Goal: Information Seeking & Learning: Learn about a topic

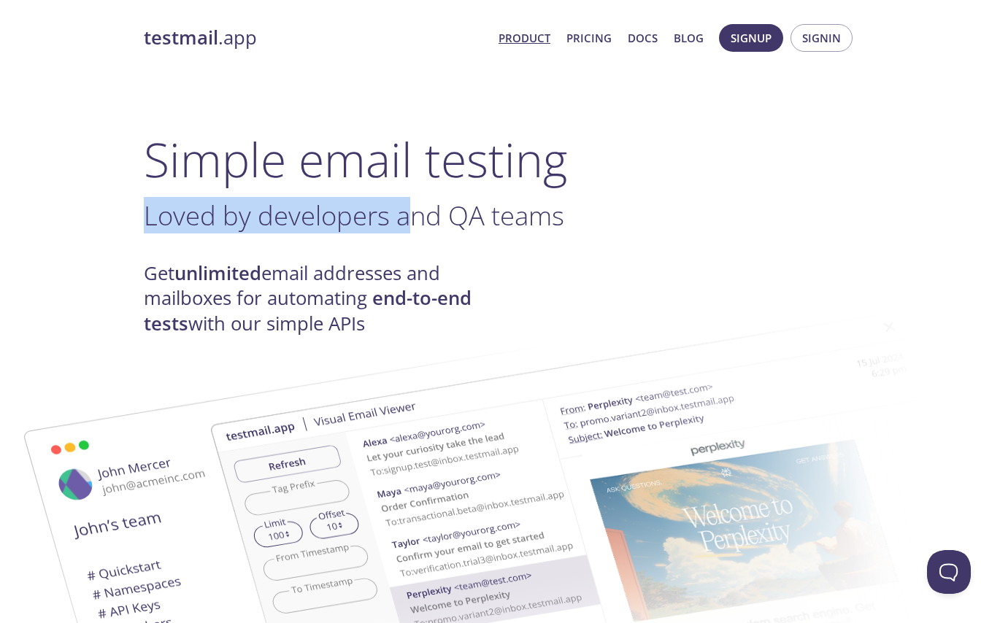
drag, startPoint x: 142, startPoint y: 220, endPoint x: 417, endPoint y: 216, distance: 275.9
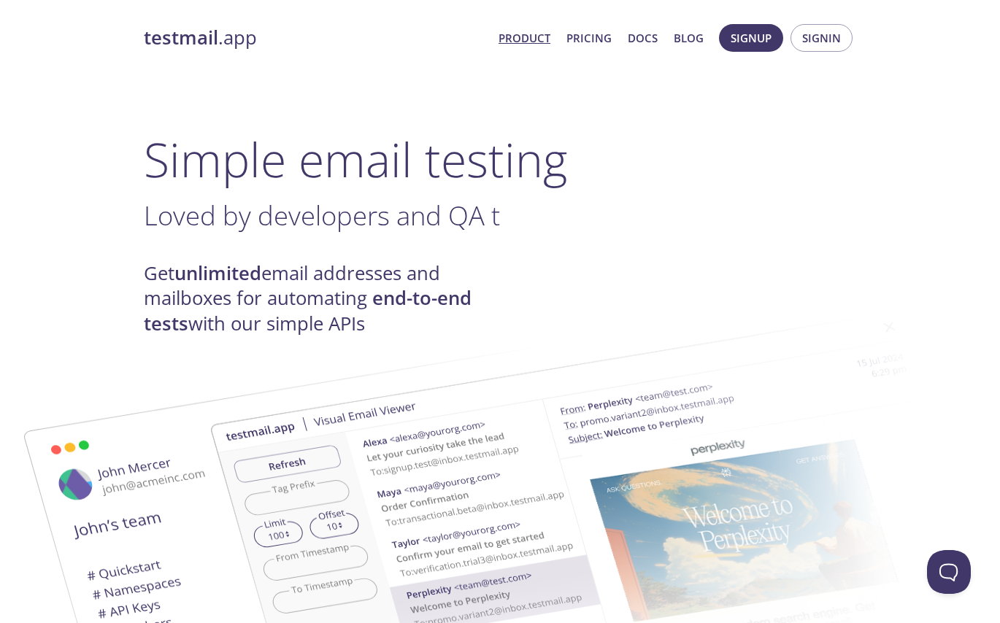
click at [417, 216] on h3 "Loved by developers and QA t ." at bounding box center [500, 215] width 712 height 33
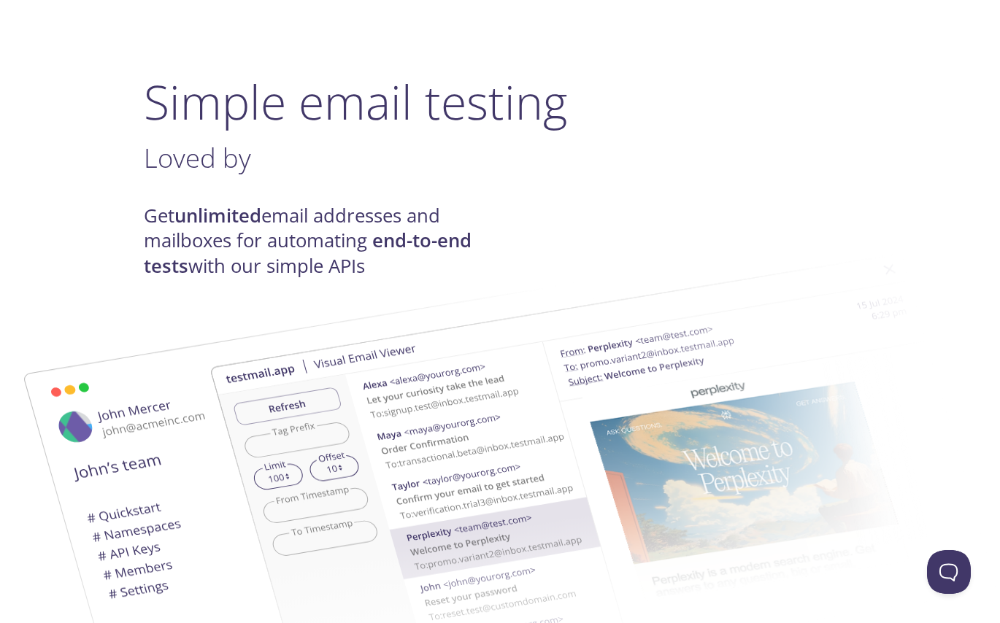
scroll to position [146, 0]
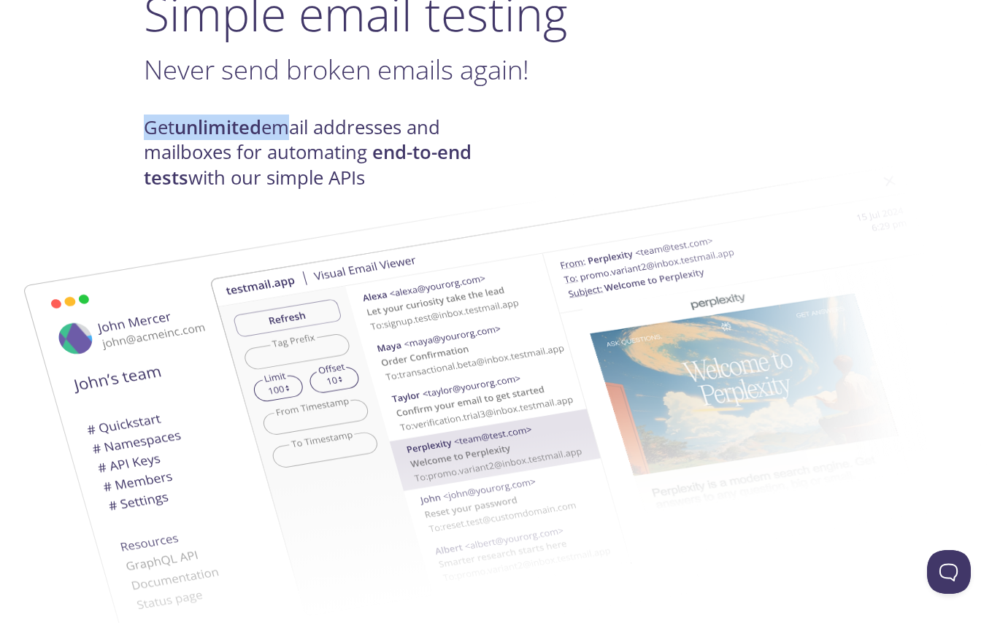
drag, startPoint x: 143, startPoint y: 126, endPoint x: 285, endPoint y: 126, distance: 141.6
drag, startPoint x: 285, startPoint y: 126, endPoint x: 288, endPoint y: 143, distance: 17.0
click at [288, 143] on h4 "Get unlimited email addresses and mailboxes for automating end-to-end tests wit…" at bounding box center [322, 152] width 356 height 75
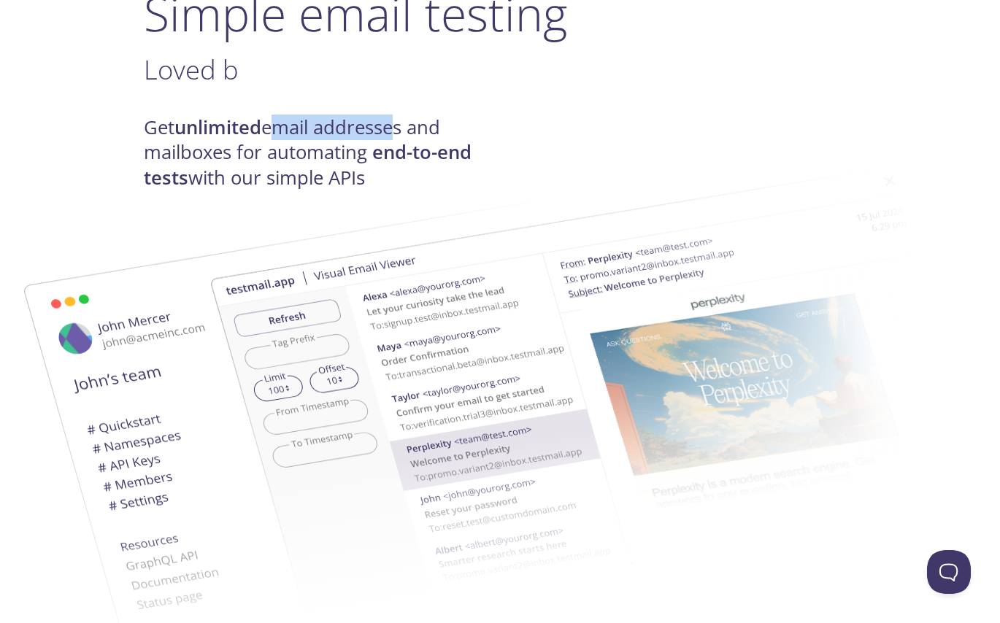
drag, startPoint x: 273, startPoint y: 126, endPoint x: 393, endPoint y: 126, distance: 119.7
click at [393, 126] on h4 "Get unlimited email addresses and mailboxes for automating end-to-end tests wit…" at bounding box center [322, 152] width 356 height 75
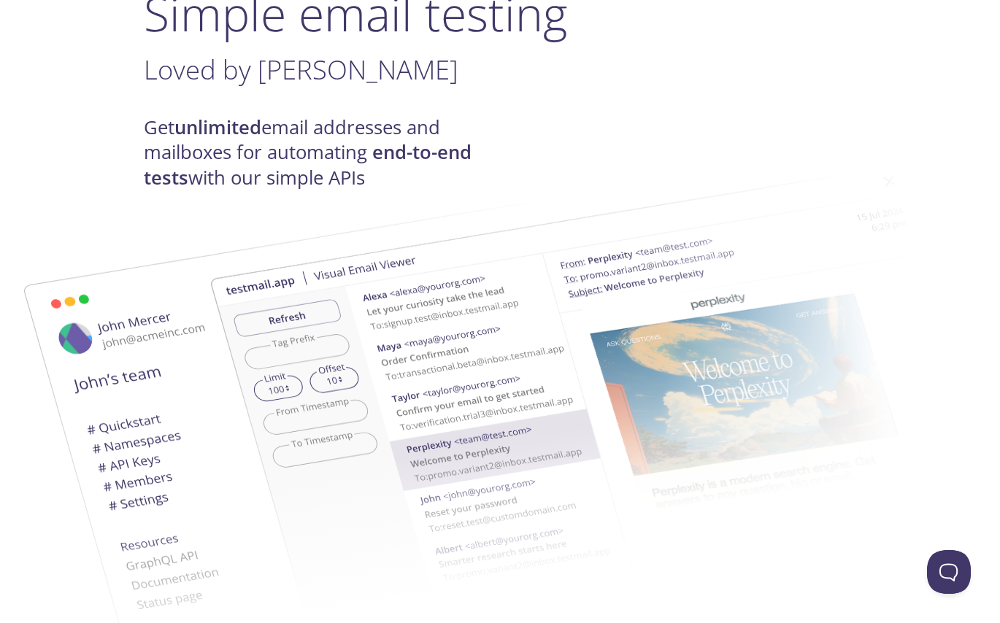
drag, startPoint x: 393, startPoint y: 126, endPoint x: 142, endPoint y: 162, distance: 252.9
click at [190, 169] on h4 "Get unlimited email addresses and mailboxes for automating end-to-end tests wit…" at bounding box center [322, 152] width 356 height 75
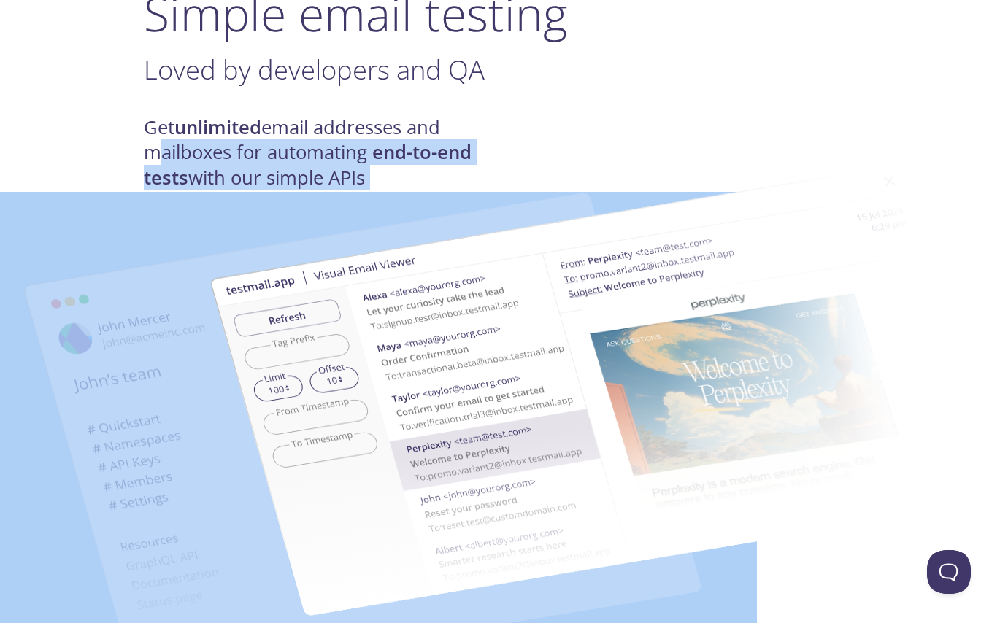
drag, startPoint x: 139, startPoint y: 153, endPoint x: 344, endPoint y: 153, distance: 205.8
click at [343, 158] on img at bounding box center [603, 391] width 788 height 494
click at [193, 163] on h4 "Get unlimited email addresses and mailboxes for automating end-to-end tests wit…" at bounding box center [322, 152] width 356 height 75
drag, startPoint x: 201, startPoint y: 156, endPoint x: 399, endPoint y: 156, distance: 197.8
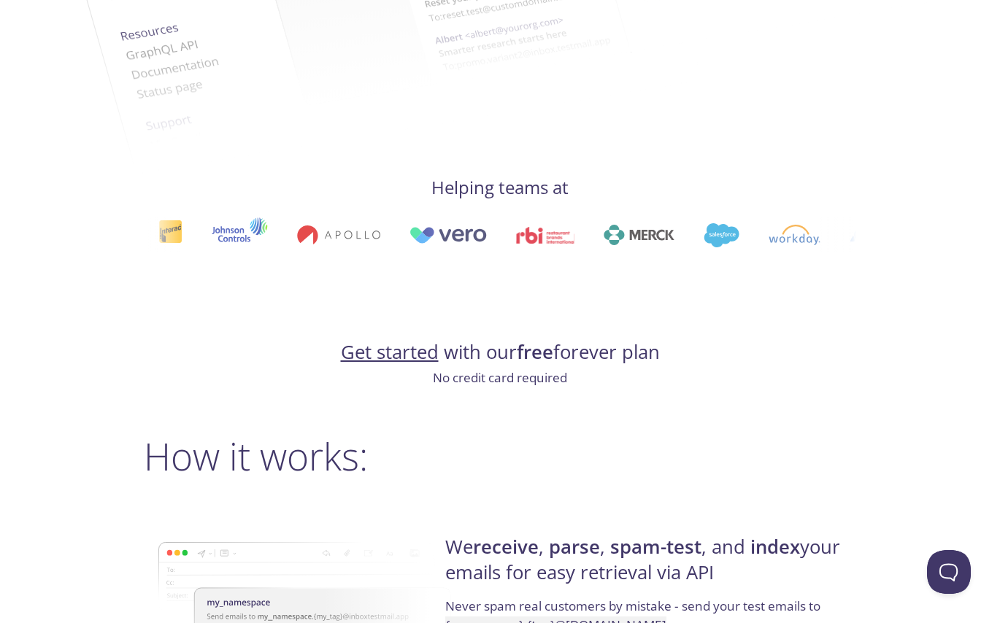
scroll to position [803, 0]
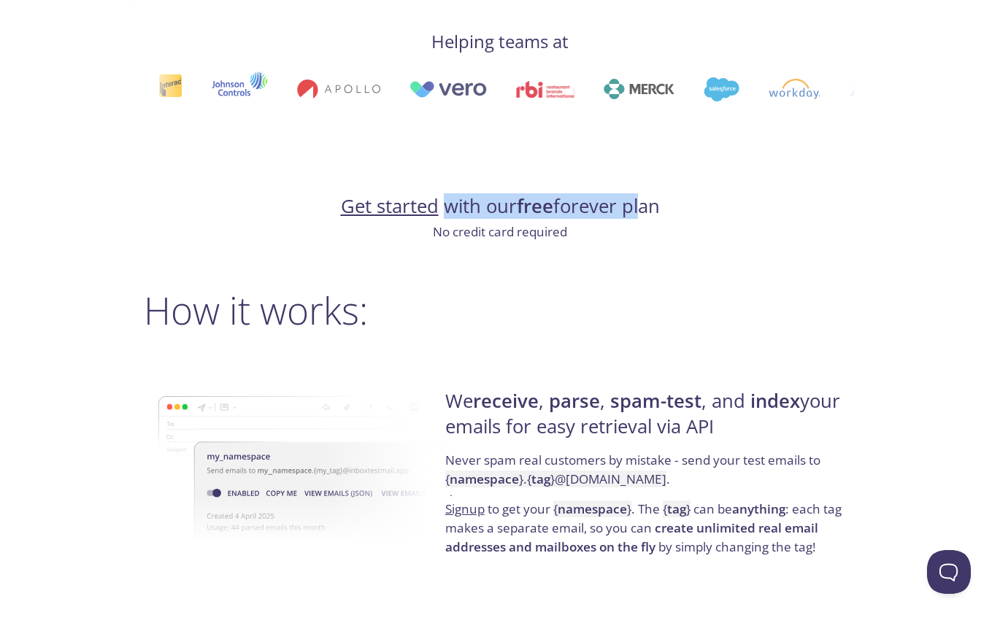
drag, startPoint x: 442, startPoint y: 207, endPoint x: 634, endPoint y: 208, distance: 191.9
click at [634, 208] on h4 "Get started with our free forever plan" at bounding box center [500, 206] width 712 height 25
drag, startPoint x: 634, startPoint y: 208, endPoint x: 482, endPoint y: 236, distance: 154.4
click at [525, 235] on p "No credit card required" at bounding box center [500, 232] width 712 height 19
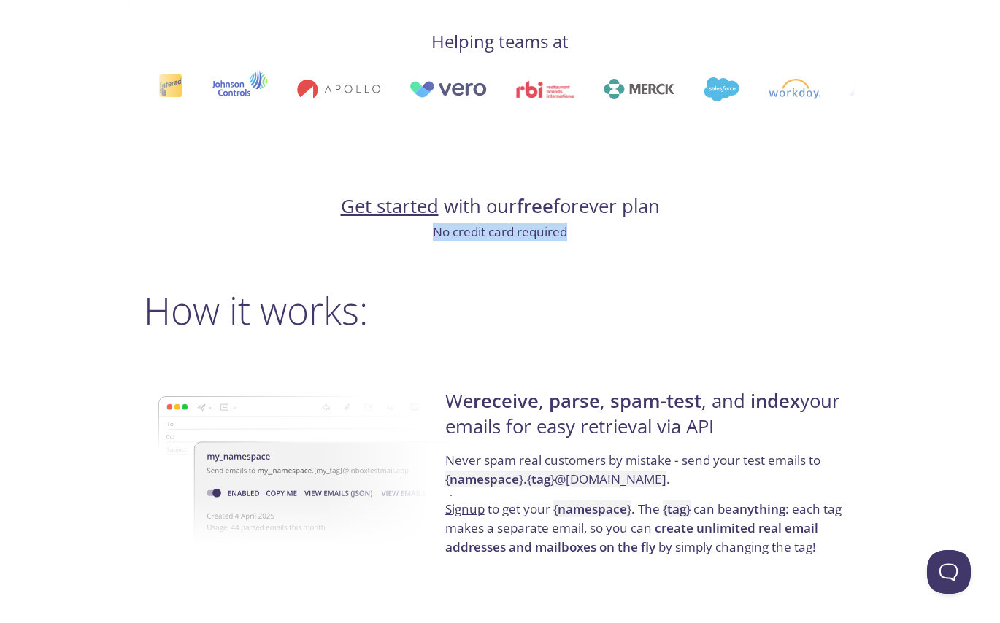
drag, startPoint x: 479, startPoint y: 234, endPoint x: 571, endPoint y: 234, distance: 91.9
click at [571, 234] on p "No credit card required" at bounding box center [500, 232] width 712 height 19
drag, startPoint x: 571, startPoint y: 234, endPoint x: 425, endPoint y: 242, distance: 146.2
click at [557, 235] on p "No credit card required" at bounding box center [500, 232] width 712 height 19
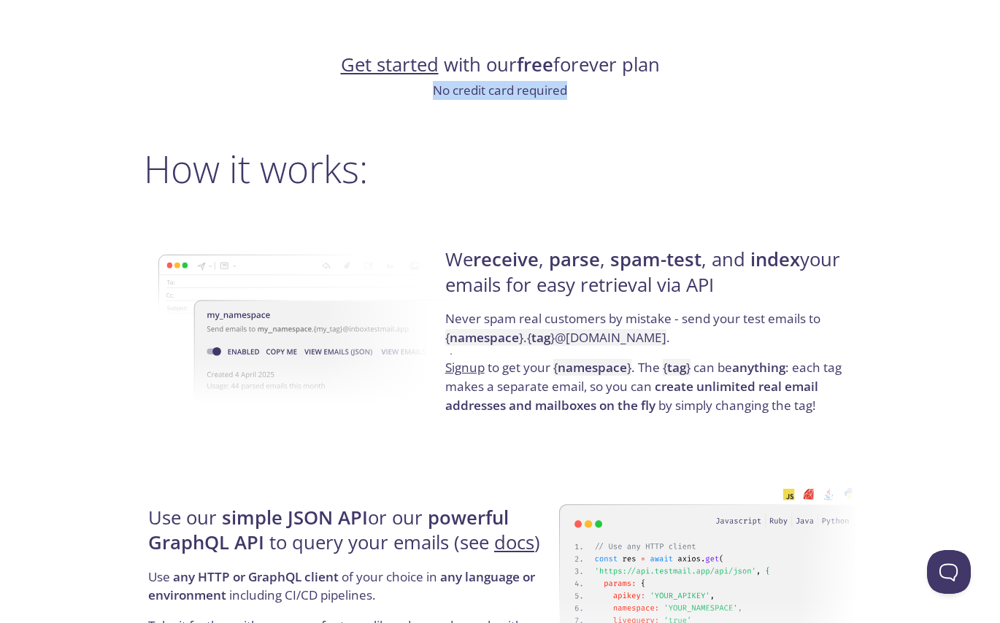
scroll to position [949, 0]
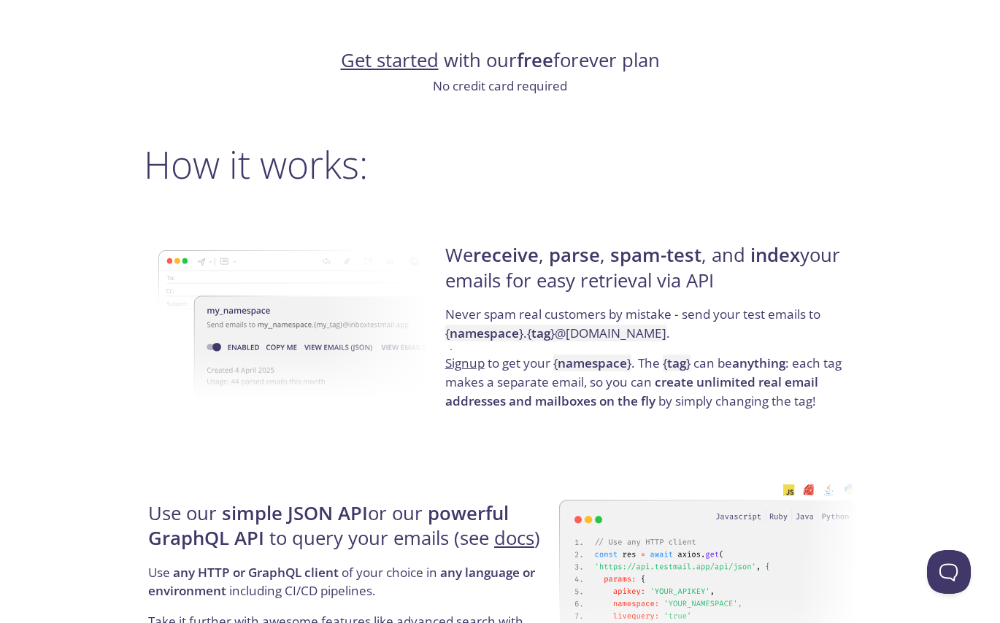
click at [528, 258] on strong "receive" at bounding box center [506, 255] width 66 height 26
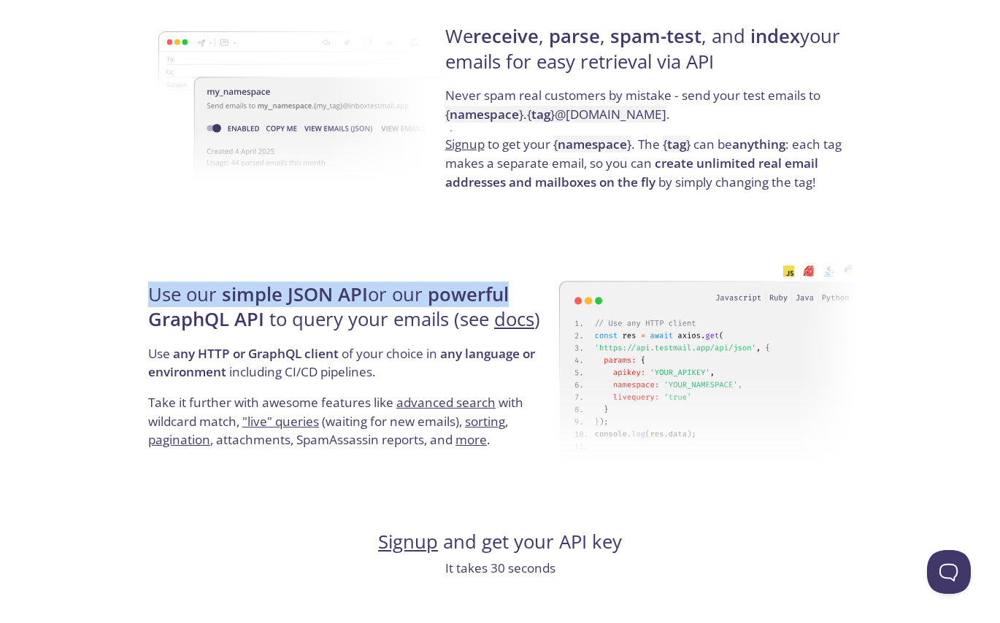
drag, startPoint x: 150, startPoint y: 293, endPoint x: 525, endPoint y: 292, distance: 374.3
click at [525, 292] on h4 "Use our simple JSON API or our powerful GraphQL API to query your emails (see d…" at bounding box center [351, 313] width 406 height 62
drag, startPoint x: 525, startPoint y: 292, endPoint x: 385, endPoint y: 297, distance: 139.5
click at [385, 297] on h4 "Use our simple JSON API or our powerful GraphQL API to query your emails (see d…" at bounding box center [351, 313] width 406 height 62
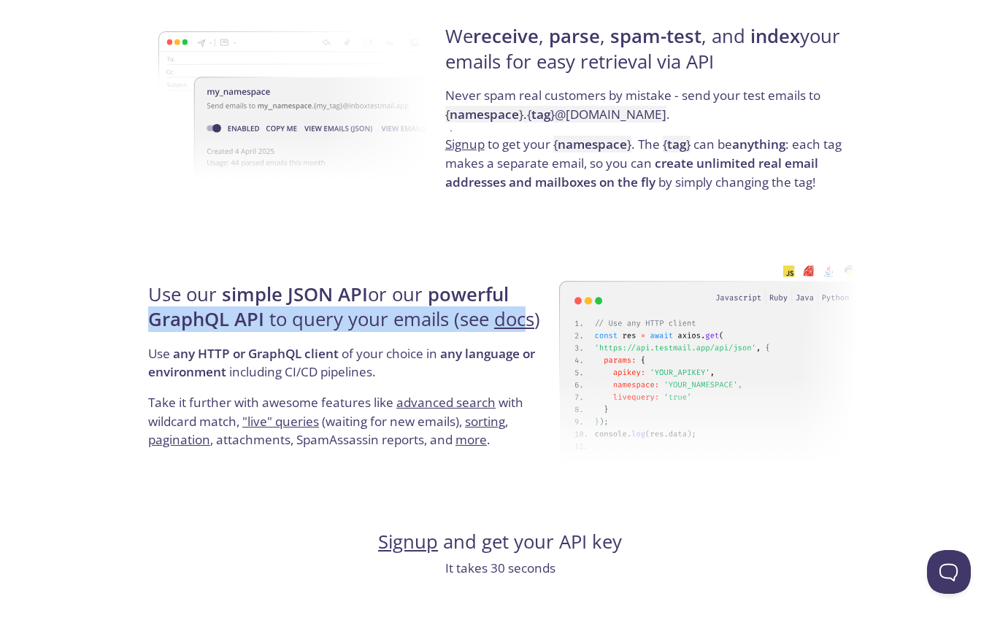
drag, startPoint x: 144, startPoint y: 315, endPoint x: 526, endPoint y: 316, distance: 381.6
click at [526, 316] on div "Use our simple JSON API or our powerful GraphQL API to query your emails (see d…" at bounding box center [351, 366] width 415 height 235
drag, startPoint x: 526, startPoint y: 316, endPoint x: 376, endPoint y: 317, distance: 150.3
click at [376, 317] on h4 "Use our simple JSON API or our powerful GraphQL API to query your emails (see d…" at bounding box center [351, 313] width 406 height 62
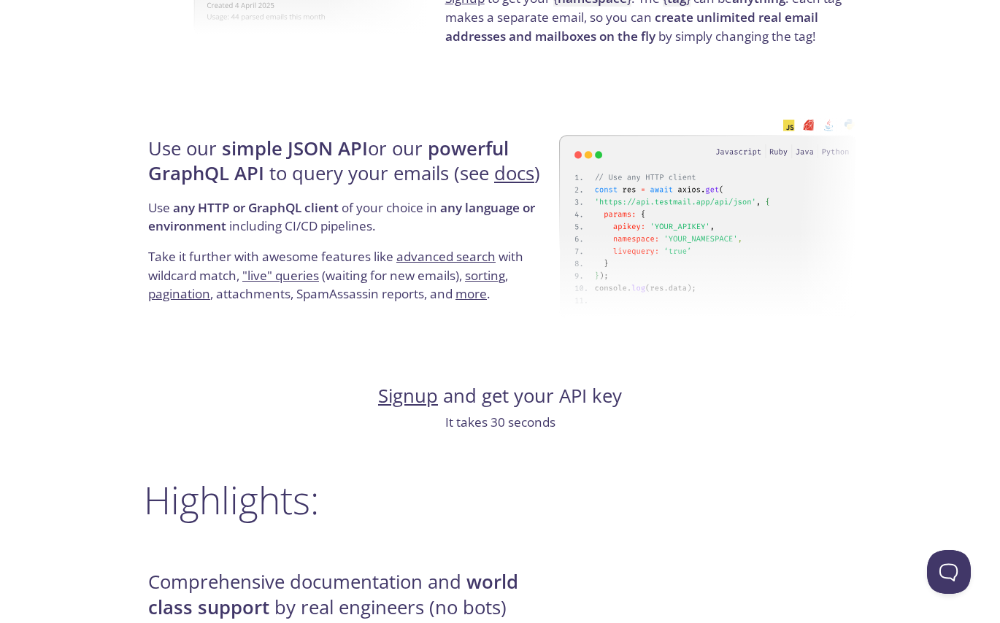
scroll to position [1459, 0]
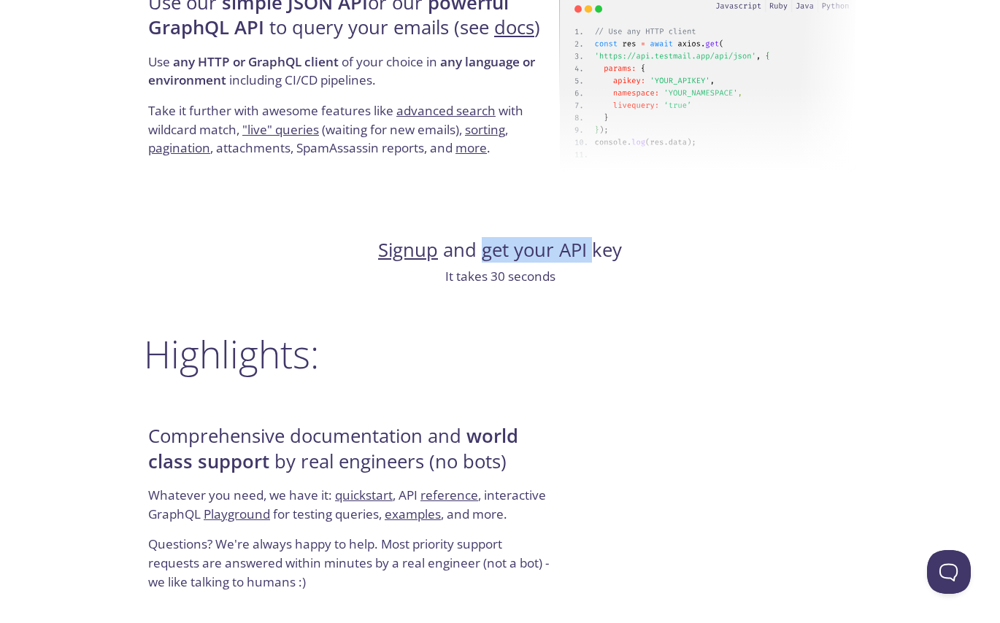
drag, startPoint x: 479, startPoint y: 255, endPoint x: 592, endPoint y: 255, distance: 112.4
click at [592, 255] on h4 "Signup and get your API key" at bounding box center [500, 250] width 712 height 25
drag, startPoint x: 592, startPoint y: 255, endPoint x: 579, endPoint y: 254, distance: 13.2
click at [579, 254] on h4 "Signup and get your API key" at bounding box center [500, 250] width 712 height 25
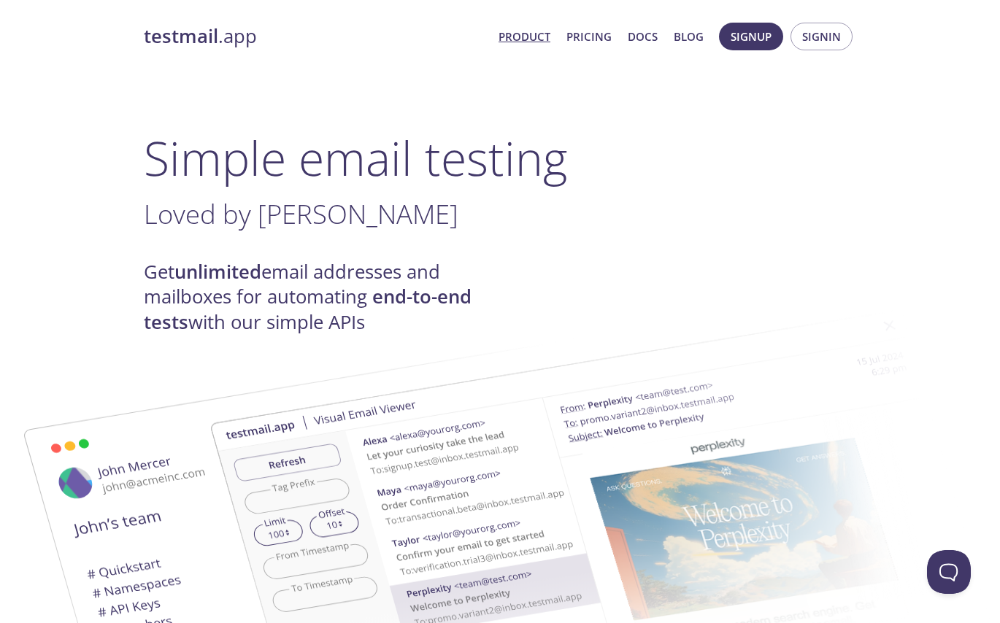
scroll to position [0, 0]
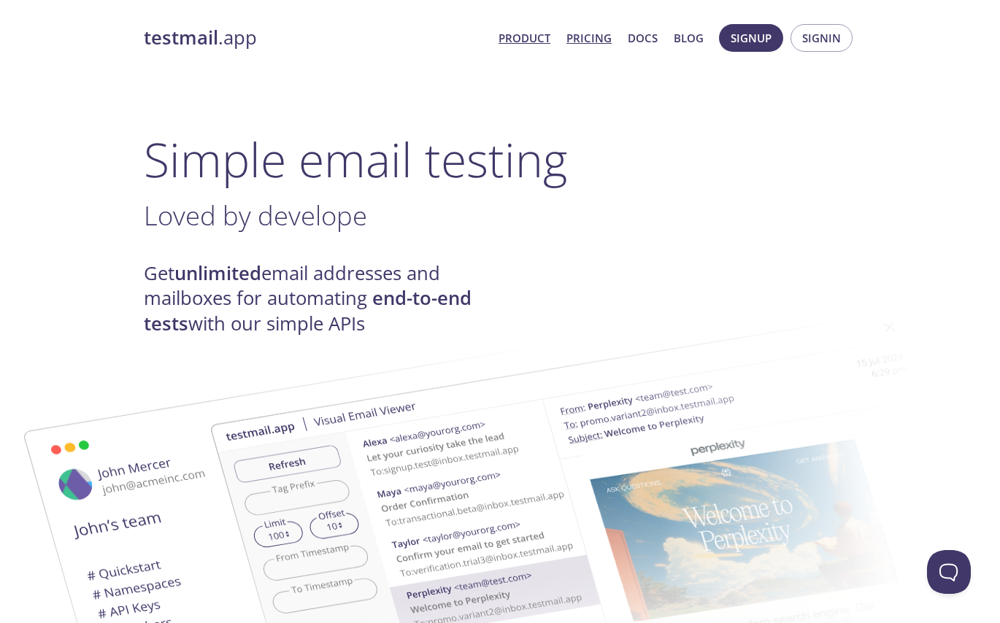
click at [586, 41] on link "Pricing" at bounding box center [588, 37] width 45 height 19
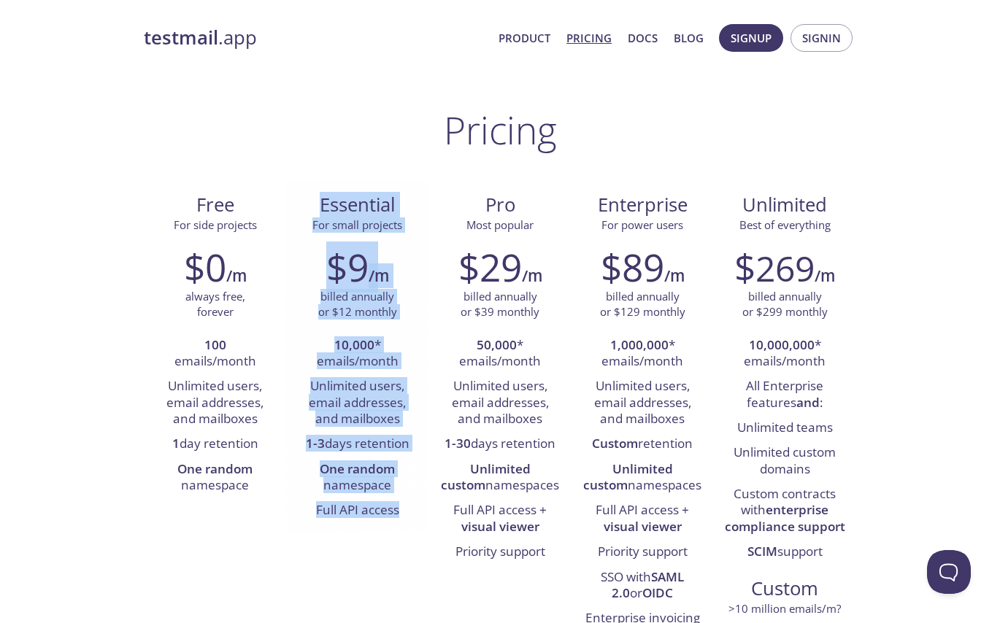
drag, startPoint x: 315, startPoint y: 201, endPoint x: 408, endPoint y: 508, distance: 321.1
click at [408, 508] on div "Essential For small projects $9 /m billed annually or $12 monthly 10,000 * emai…" at bounding box center [357, 357] width 142 height 352
drag, startPoint x: 408, startPoint y: 508, endPoint x: 401, endPoint y: 509, distance: 7.3
click at [401, 509] on li "Full API access" at bounding box center [357, 510] width 120 height 25
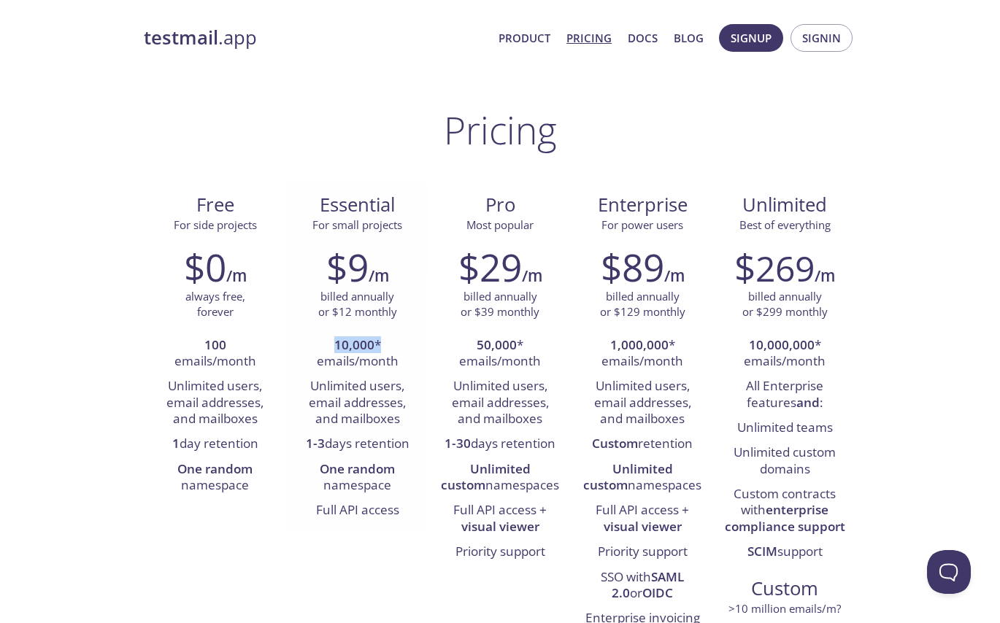
drag, startPoint x: 331, startPoint y: 341, endPoint x: 390, endPoint y: 341, distance: 59.8
click at [390, 341] on li "10,000 * emails/month" at bounding box center [357, 354] width 120 height 42
drag, startPoint x: 390, startPoint y: 341, endPoint x: 333, endPoint y: 359, distance: 59.8
click at [370, 350] on strong "10,000" at bounding box center [354, 344] width 40 height 17
drag, startPoint x: 319, startPoint y: 354, endPoint x: 393, endPoint y: 361, distance: 74.1
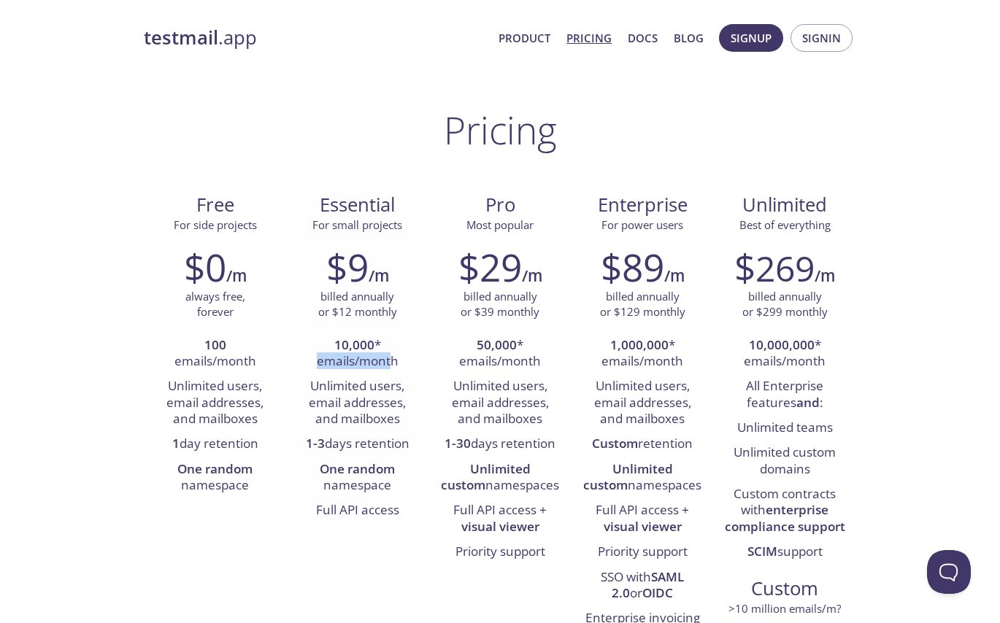
click at [393, 361] on li "10,000 * emails/month" at bounding box center [357, 354] width 120 height 42
drag, startPoint x: 393, startPoint y: 361, endPoint x: 317, endPoint y: 383, distance: 79.0
click at [366, 372] on li "10,000 * emails/month" at bounding box center [357, 354] width 120 height 42
drag, startPoint x: 312, startPoint y: 385, endPoint x: 399, endPoint y: 385, distance: 86.8
click at [399, 385] on li "Unlimited users, email addresses, and mailboxes" at bounding box center [357, 403] width 120 height 58
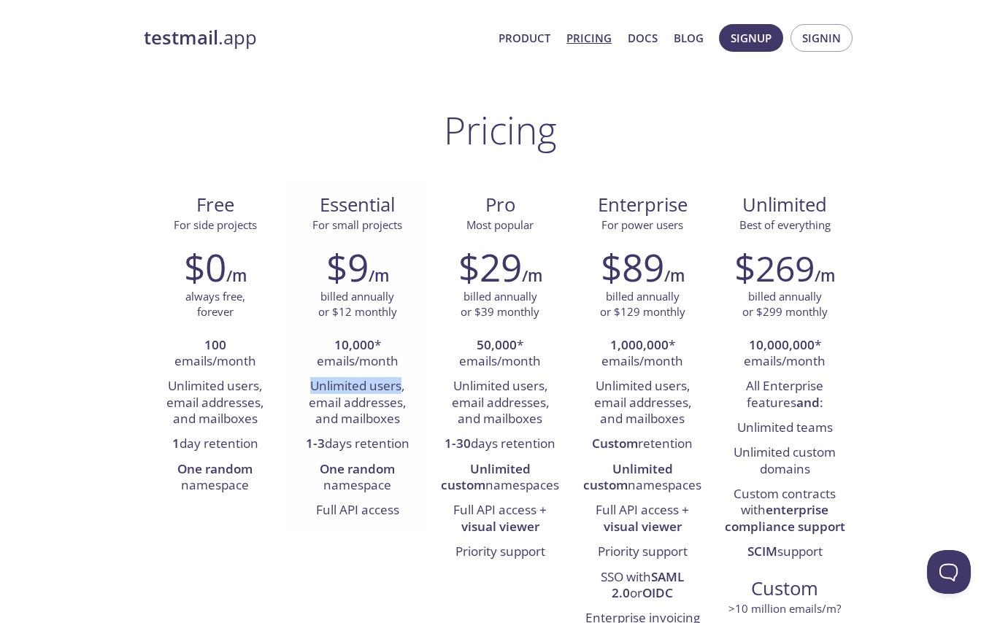
drag, startPoint x: 399, startPoint y: 385, endPoint x: 340, endPoint y: 396, distance: 60.1
click at [381, 393] on li "Unlimited users, email addresses, and mailboxes" at bounding box center [357, 403] width 120 height 58
drag, startPoint x: 312, startPoint y: 401, endPoint x: 393, endPoint y: 407, distance: 80.5
click at [393, 407] on li "Unlimited users, email addresses, and mailboxes" at bounding box center [357, 403] width 120 height 58
click at [393, 408] on li "Unlimited users, email addresses, and mailboxes" at bounding box center [357, 403] width 120 height 58
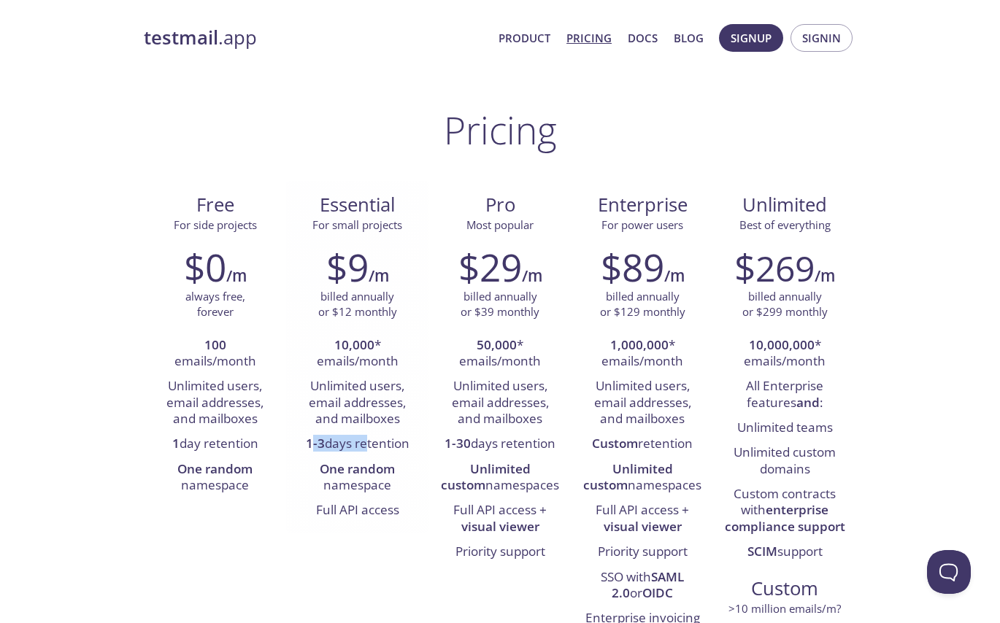
drag, startPoint x: 317, startPoint y: 445, endPoint x: 364, endPoint y: 450, distance: 46.9
click at [364, 450] on li "1-3 days retention" at bounding box center [357, 444] width 120 height 25
drag, startPoint x: 364, startPoint y: 450, endPoint x: 386, endPoint y: 477, distance: 34.8
click at [386, 477] on li "One random namespace" at bounding box center [357, 479] width 120 height 42
click at [345, 488] on li "One random namespace" at bounding box center [357, 479] width 120 height 42
